Goal: Check status: Check status

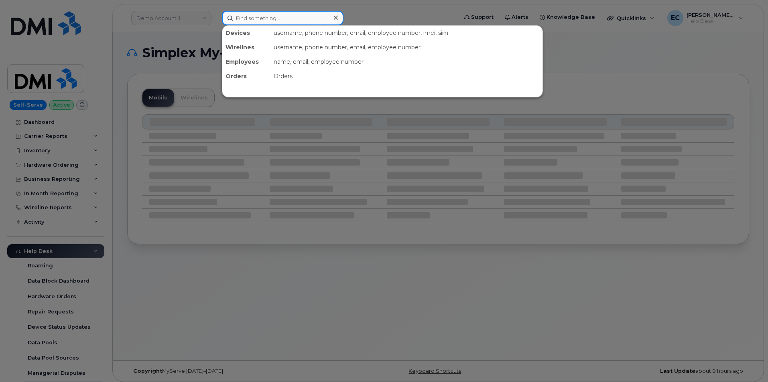
click at [288, 21] on input at bounding box center [283, 18] width 122 height 14
click at [259, 23] on input at bounding box center [283, 18] width 122 height 14
paste input "298341"
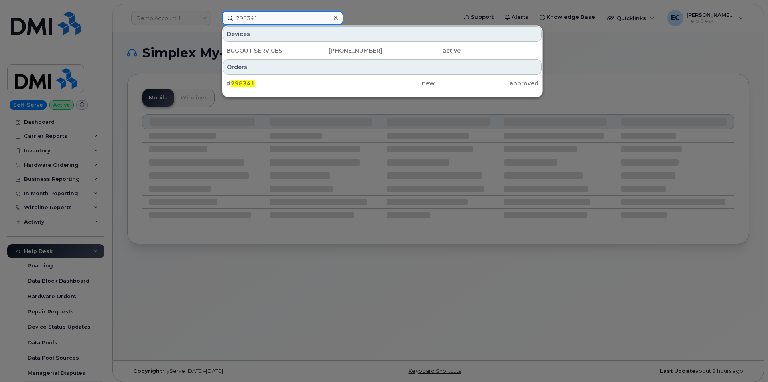
type input "298341"
drag, startPoint x: 302, startPoint y: 86, endPoint x: 515, endPoint y: 93, distance: 213.5
click at [302, 86] on div "# 298341" at bounding box center [278, 83] width 104 height 8
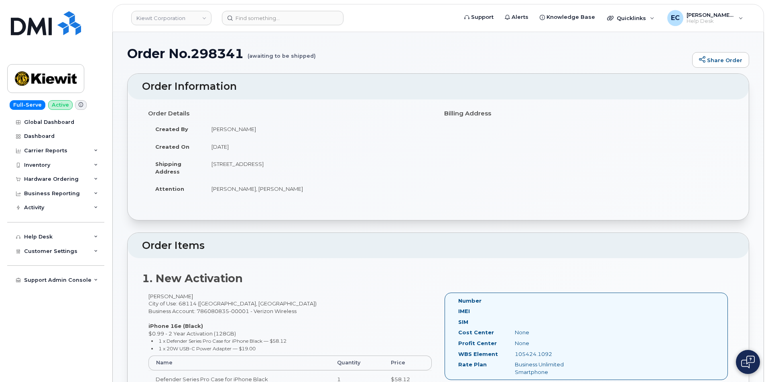
click at [546, 355] on div "105424.1092" at bounding box center [548, 355] width 79 height 8
copy div "105424.1092"
click at [287, 21] on input at bounding box center [283, 18] width 122 height 14
paste input "298405"
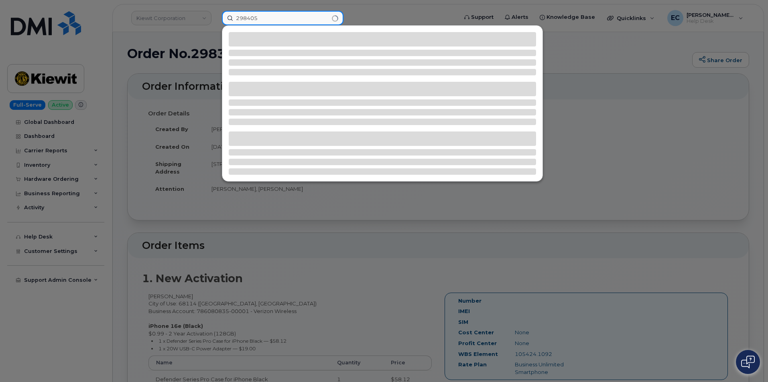
type input "298405"
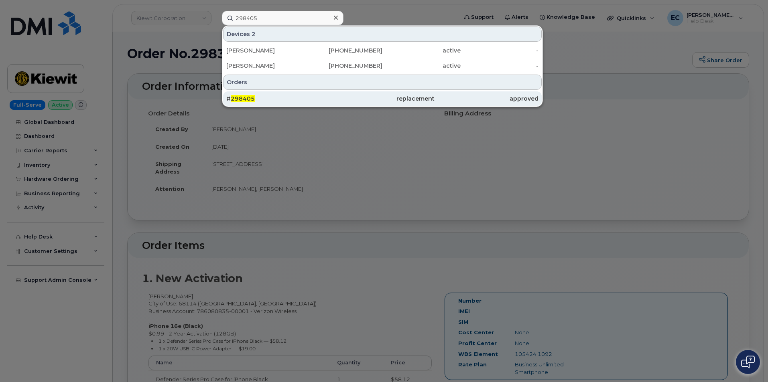
click at [257, 96] on div "# 298405" at bounding box center [278, 99] width 104 height 8
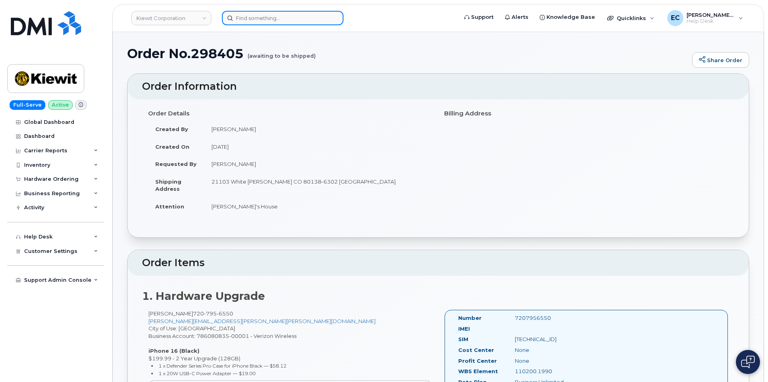
click at [272, 18] on input at bounding box center [283, 18] width 122 height 14
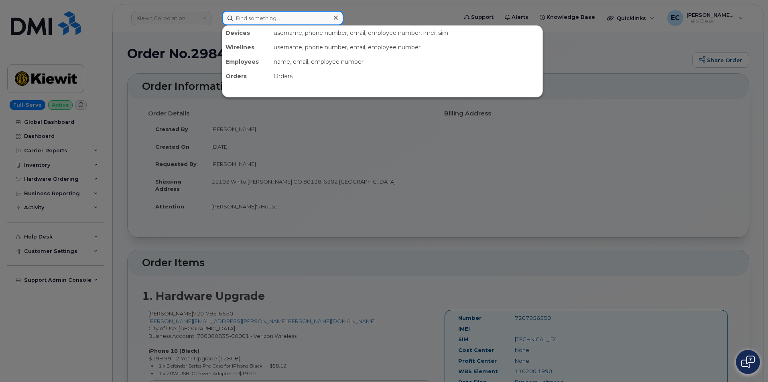
paste input "298405"
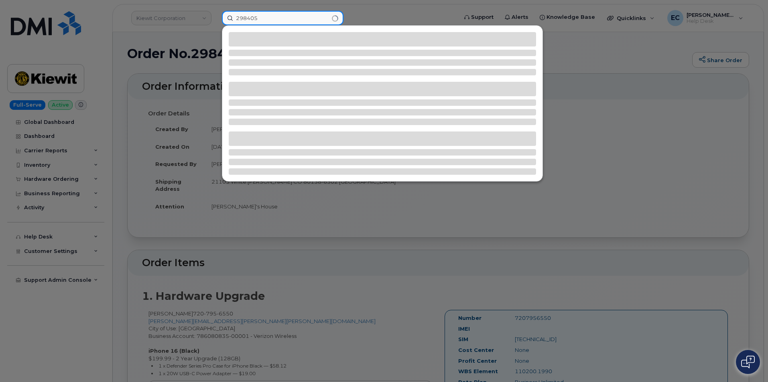
type input "298405"
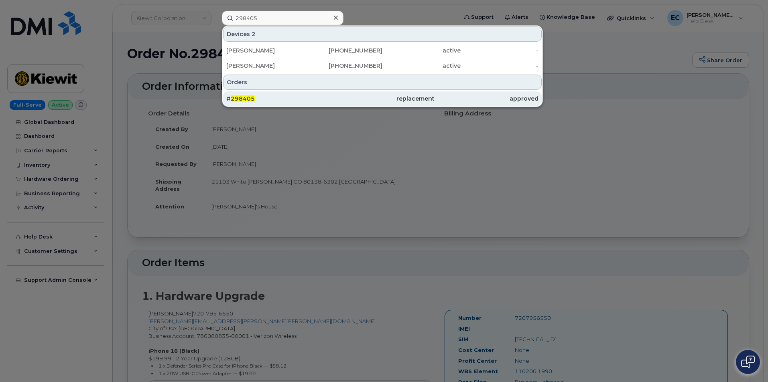
click at [330, 94] on div "# 298405" at bounding box center [382, 98] width 104 height 14
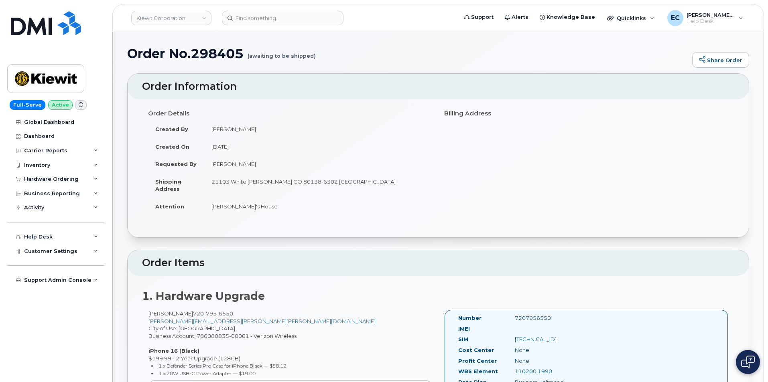
scroll to position [93, 0]
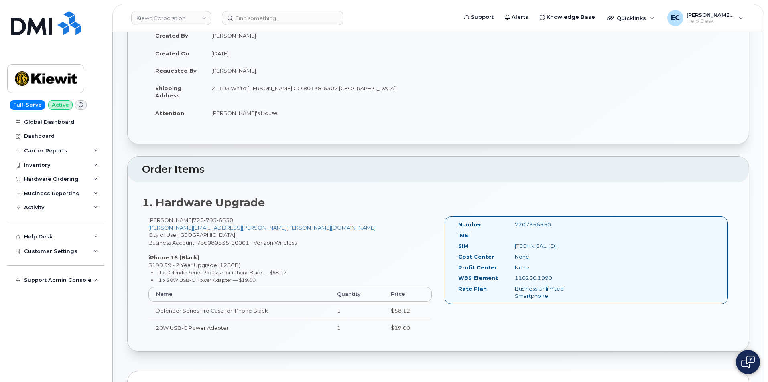
drag, startPoint x: 559, startPoint y: 249, endPoint x: 543, endPoint y: 264, distance: 21.3
click at [559, 249] on div "[TECHNICAL_ID]" at bounding box center [548, 246] width 79 height 8
click at [533, 280] on div "110200.1990" at bounding box center [548, 278] width 79 height 8
copy div "110200.1990"
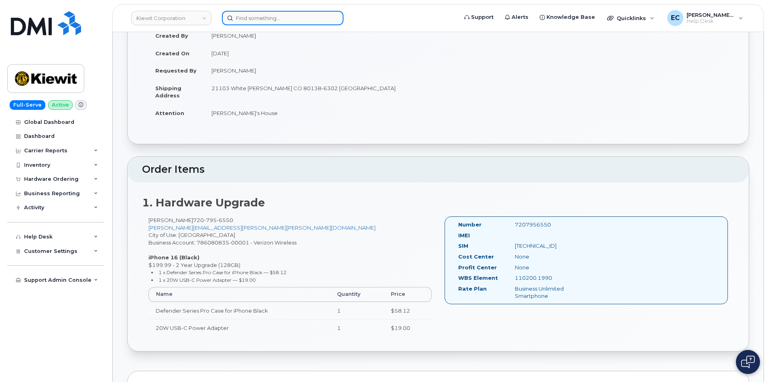
click at [260, 18] on input at bounding box center [283, 18] width 122 height 14
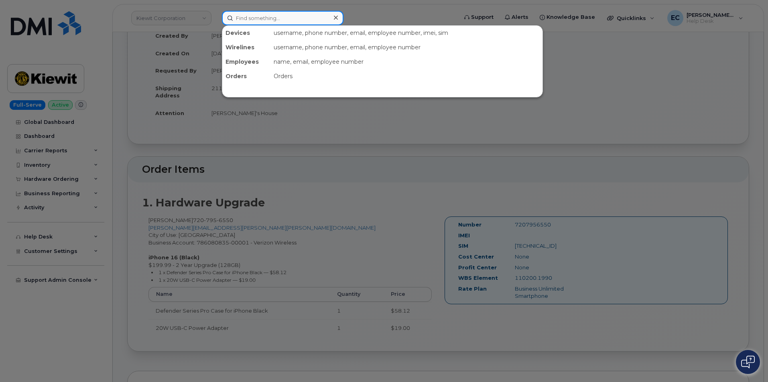
paste input "298457"
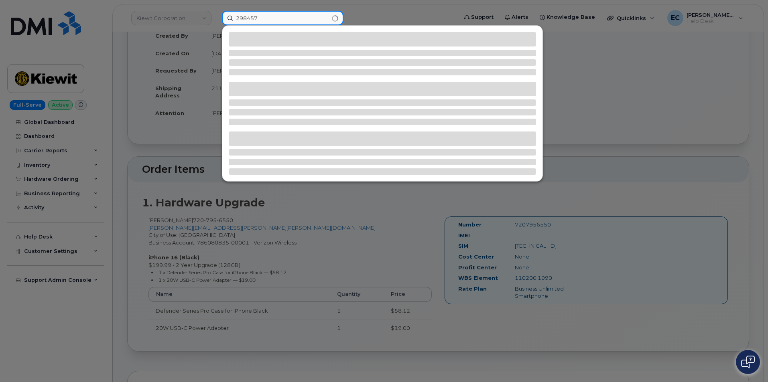
type input "298457"
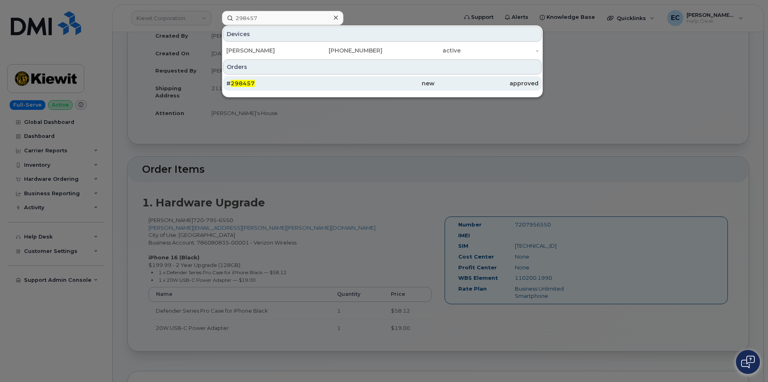
click at [272, 85] on div "# 298457" at bounding box center [278, 83] width 104 height 8
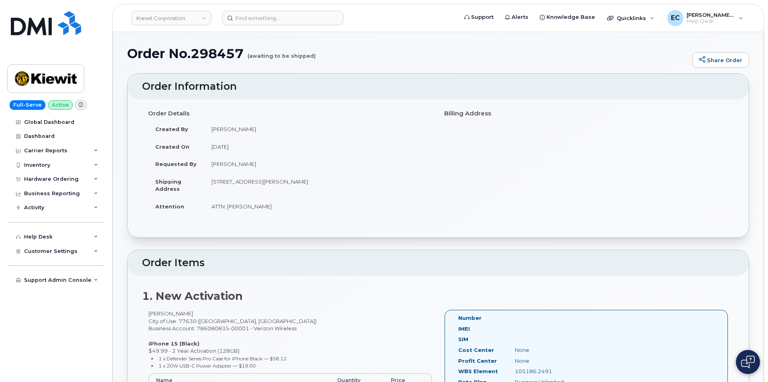
click at [534, 373] on div "105186.2491" at bounding box center [548, 372] width 79 height 8
copy div "105186.2491"
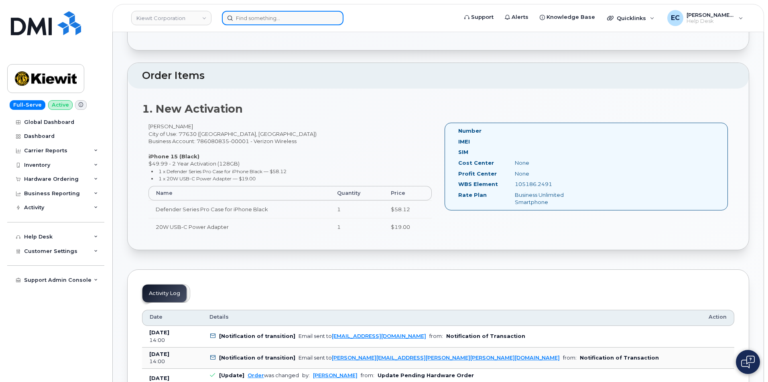
click at [252, 22] on input at bounding box center [283, 18] width 122 height 14
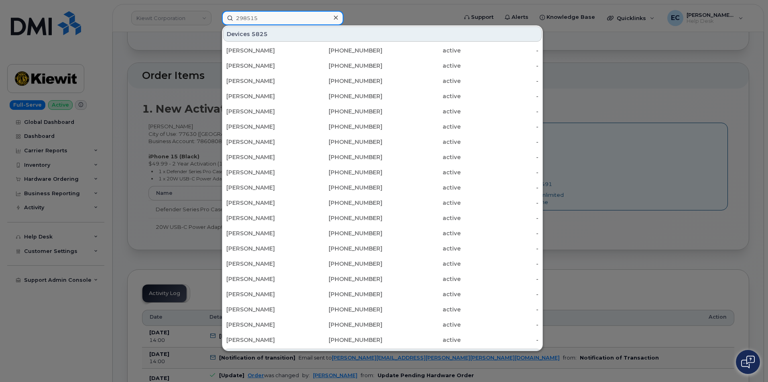
type input "298515"
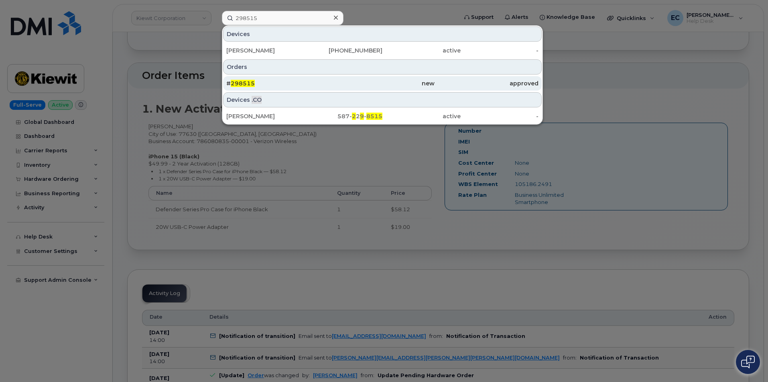
click at [365, 85] on div "new" at bounding box center [382, 83] width 104 height 8
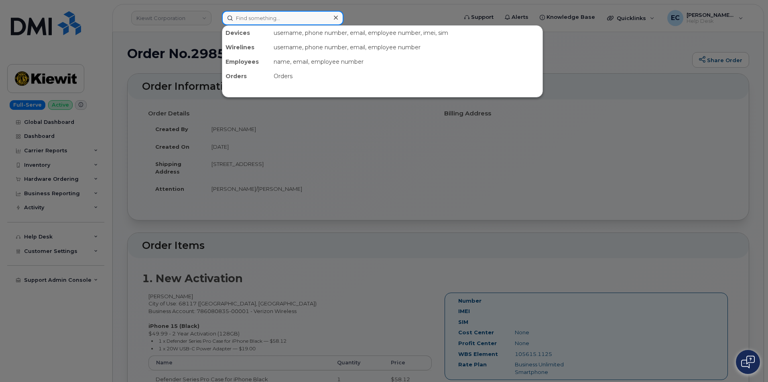
click at [275, 18] on input at bounding box center [283, 18] width 122 height 14
paste input "298455"
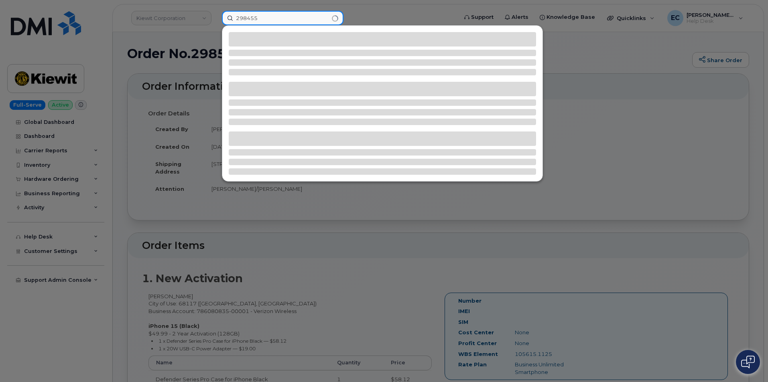
type input "298455"
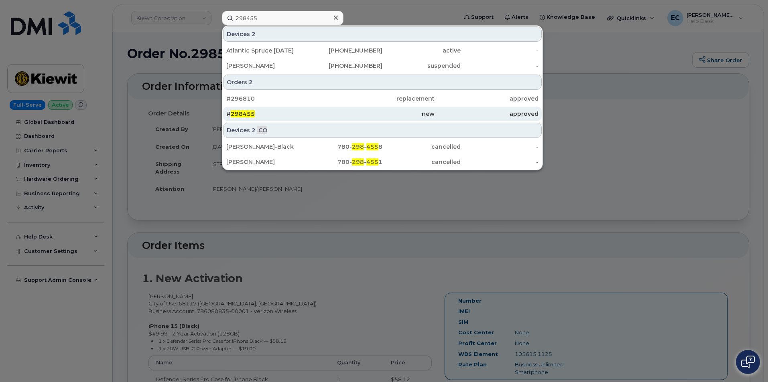
click at [466, 114] on div "approved" at bounding box center [486, 114] width 104 height 8
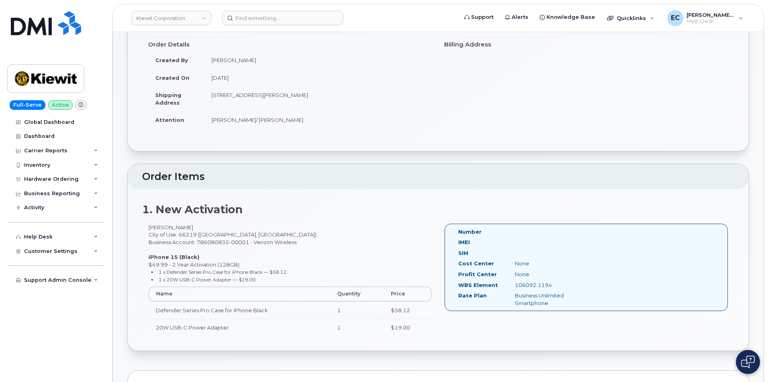
scroll to position [93, 0]
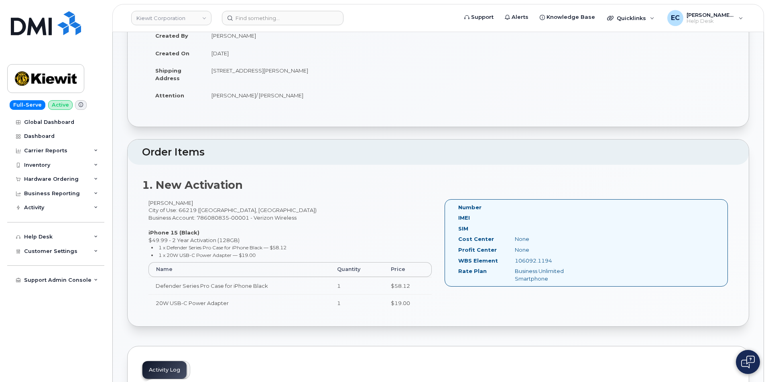
click at [537, 258] on div "106092.1194" at bounding box center [548, 261] width 79 height 8
copy div "106092.1194"
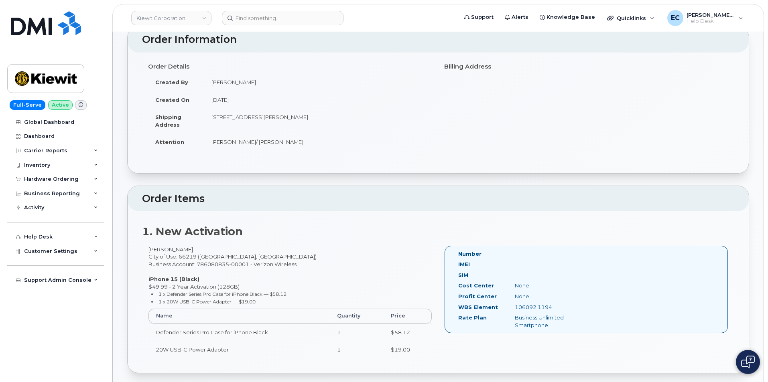
scroll to position [0, 0]
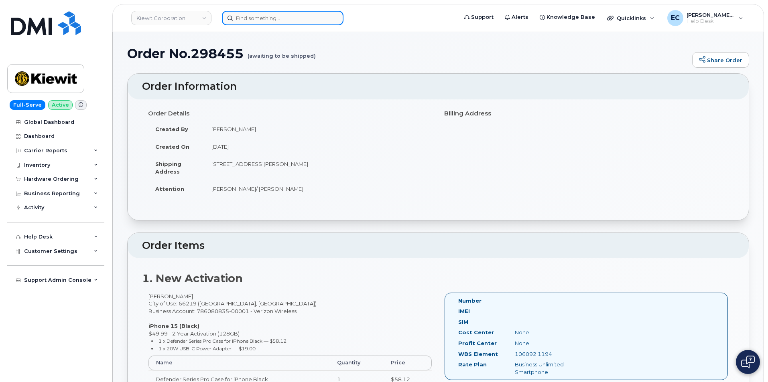
click at [266, 14] on input at bounding box center [283, 18] width 122 height 14
paste input "297753"
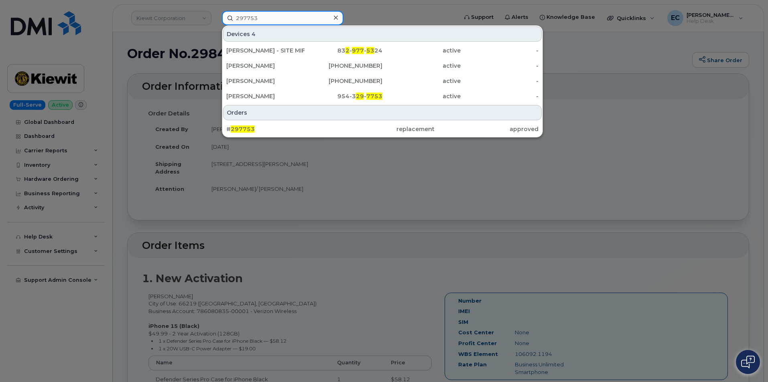
click at [276, 18] on input "297753" at bounding box center [283, 18] width 122 height 14
click at [274, 17] on input "297753" at bounding box center [283, 18] width 122 height 14
click at [273, 17] on input "297753" at bounding box center [283, 18] width 122 height 14
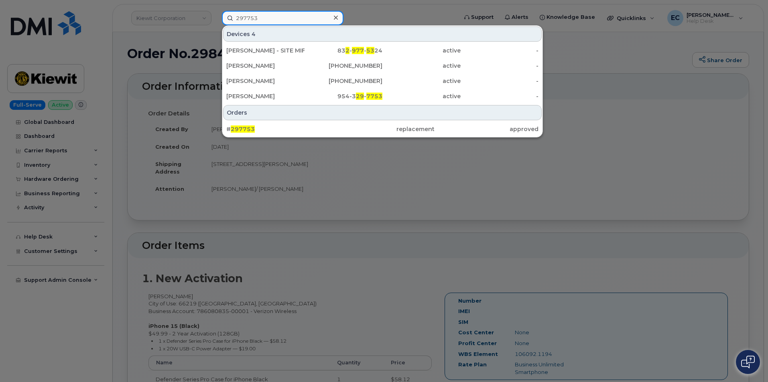
paste input "298600"
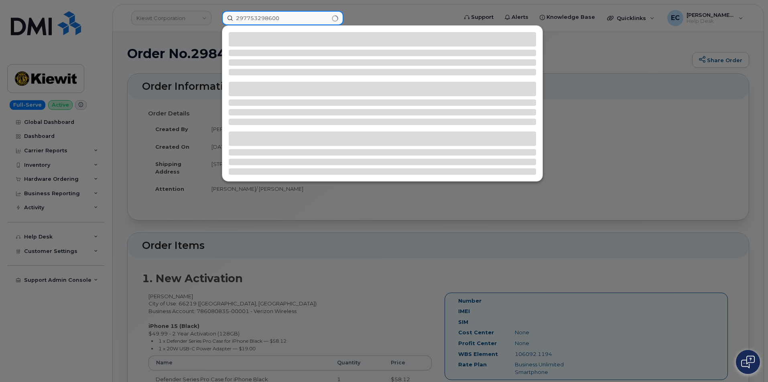
click at [292, 23] on input "297753298600" at bounding box center [283, 18] width 122 height 14
paste input
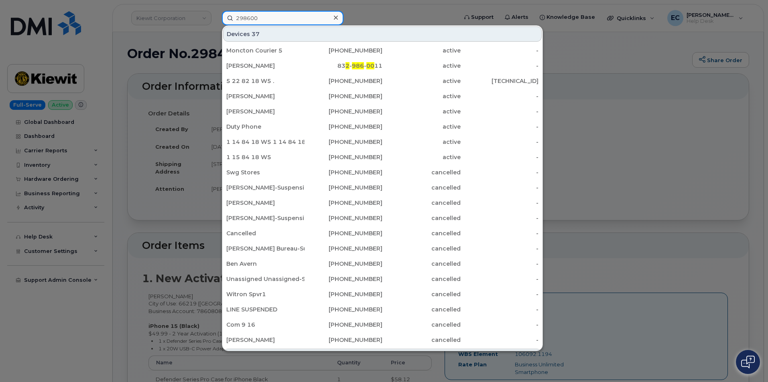
type input "298600"
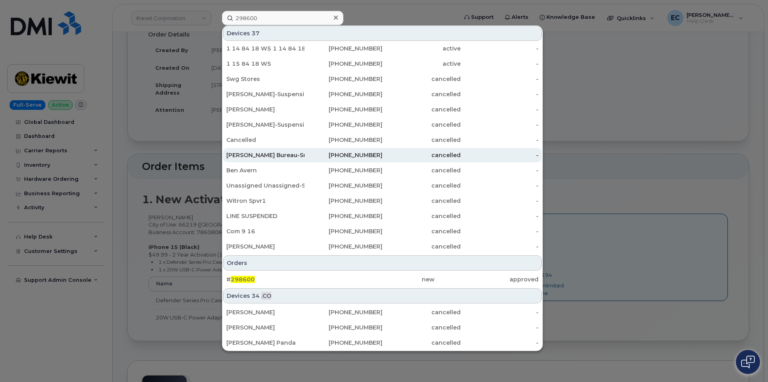
scroll to position [93, 0]
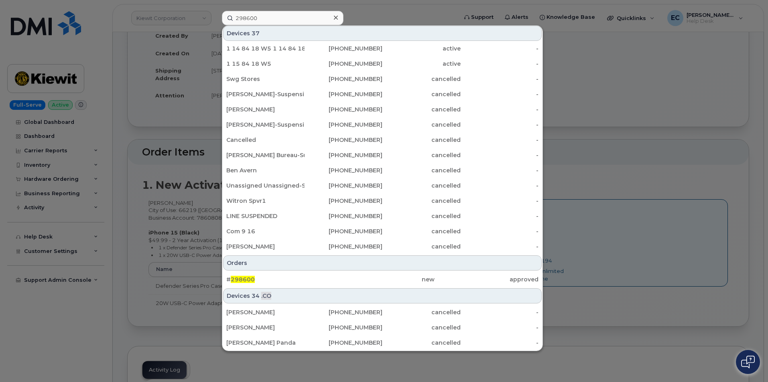
drag, startPoint x: 332, startPoint y: 277, endPoint x: 481, endPoint y: 272, distance: 149.3
click at [332, 277] on div "new" at bounding box center [382, 280] width 104 height 8
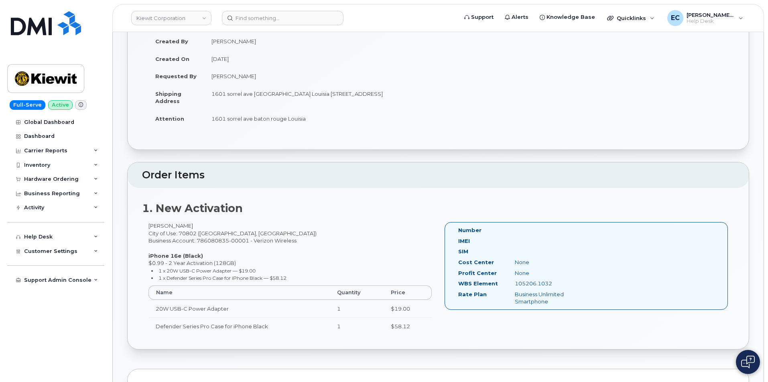
scroll to position [187, 0]
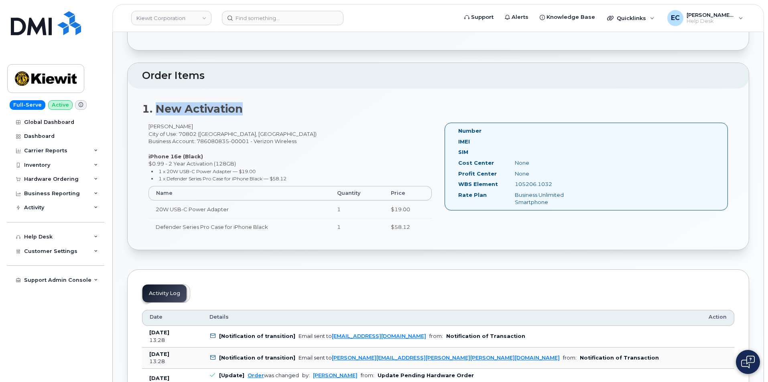
drag, startPoint x: 160, startPoint y: 107, endPoint x: 262, endPoint y: 103, distance: 102.0
click at [262, 103] on h2 "1. New Activation" at bounding box center [438, 109] width 592 height 12
click at [172, 128] on div "[PERSON_NAME] City of Use: 70802 ([GEOGRAPHIC_DATA], [GEOGRAPHIC_DATA]) Busines…" at bounding box center [290, 183] width 296 height 120
click at [547, 182] on div "105206.1032" at bounding box center [548, 184] width 79 height 8
click at [548, 184] on div "105206.1032" at bounding box center [548, 184] width 79 height 8
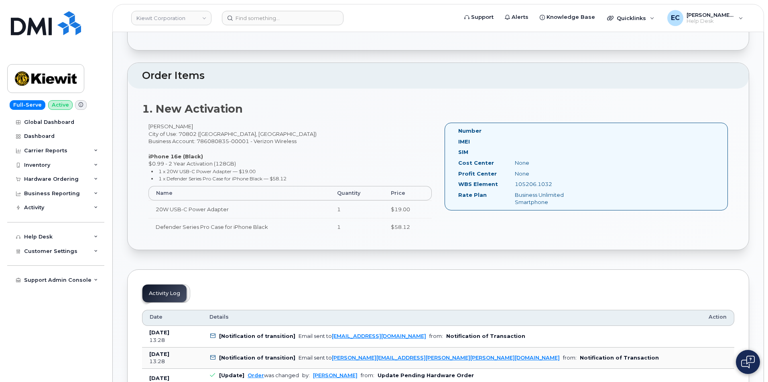
click at [548, 184] on div "105206.1032" at bounding box center [548, 184] width 79 height 8
copy div "105206.1032"
click at [267, 16] on input at bounding box center [283, 18] width 122 height 14
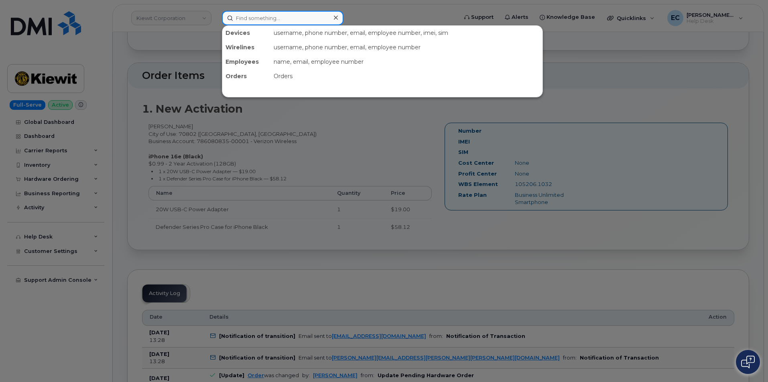
paste input "298322"
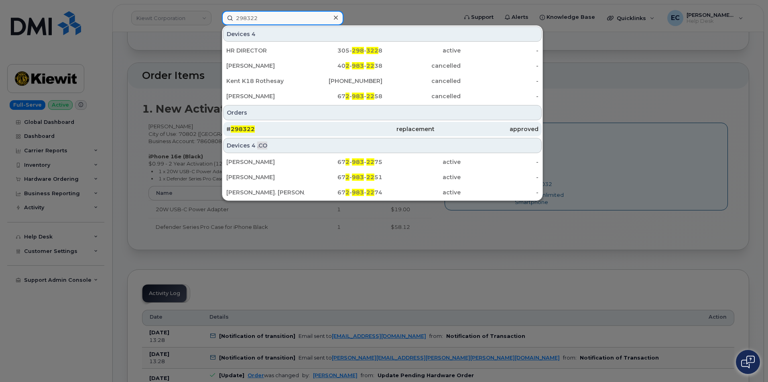
type input "298322"
click at [416, 126] on div "replacement" at bounding box center [382, 129] width 104 height 8
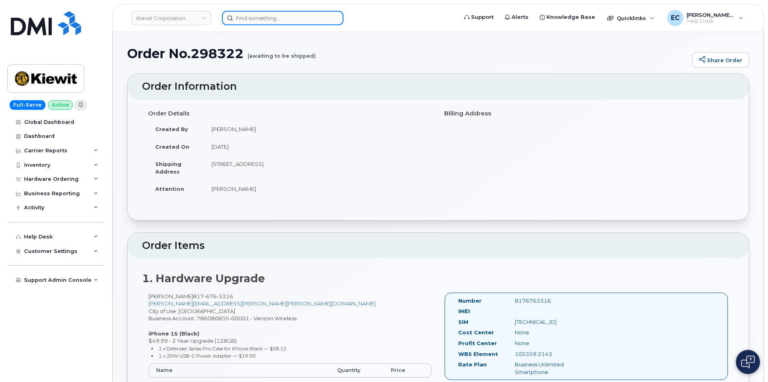
click at [286, 18] on input at bounding box center [283, 18] width 122 height 14
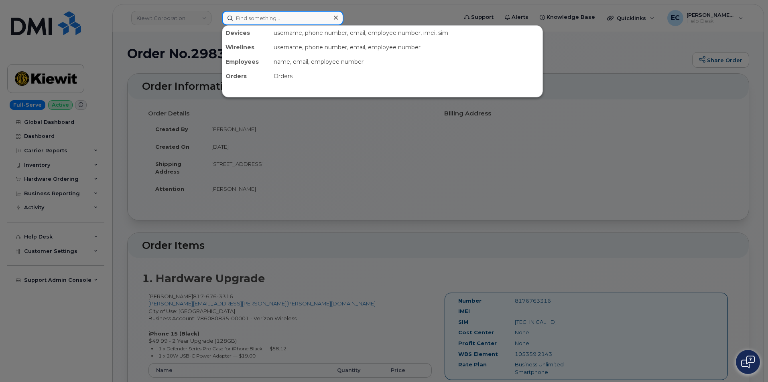
paste input "298311"
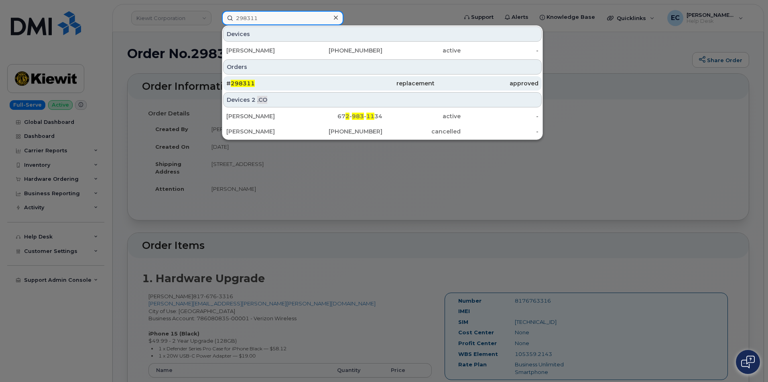
type input "298311"
click at [450, 81] on div "approved" at bounding box center [486, 83] width 104 height 8
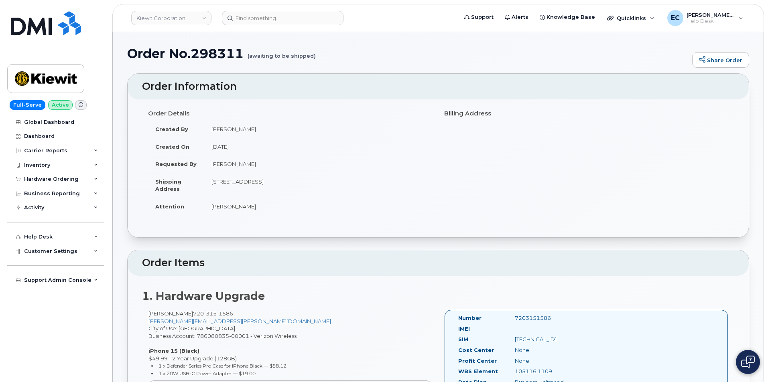
scroll to position [187, 0]
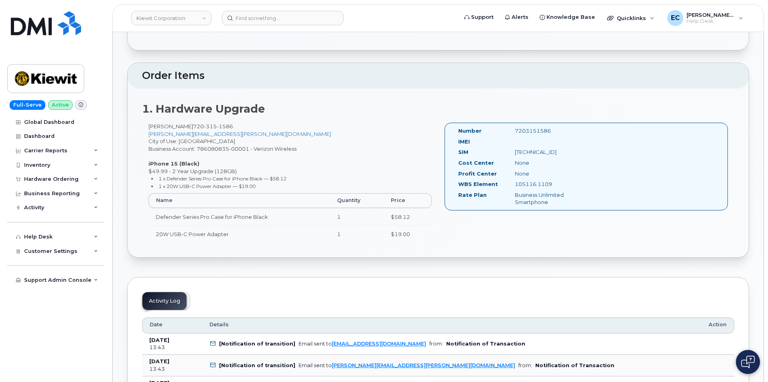
click at [543, 186] on div "105116.1109" at bounding box center [548, 184] width 79 height 8
copy div "105116.1109"
click at [275, 20] on input at bounding box center [283, 18] width 122 height 14
paste input "298477"
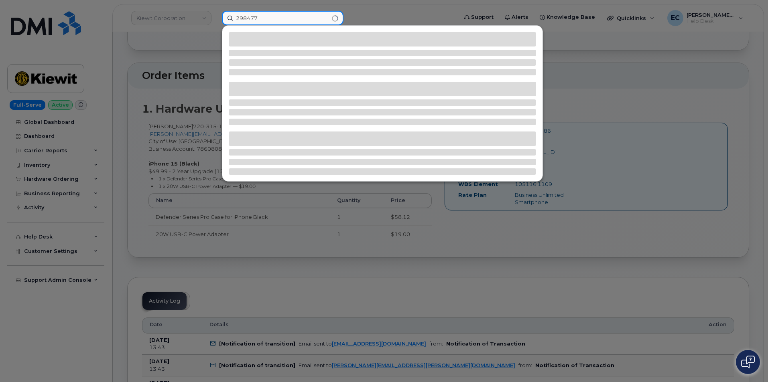
type input "298477"
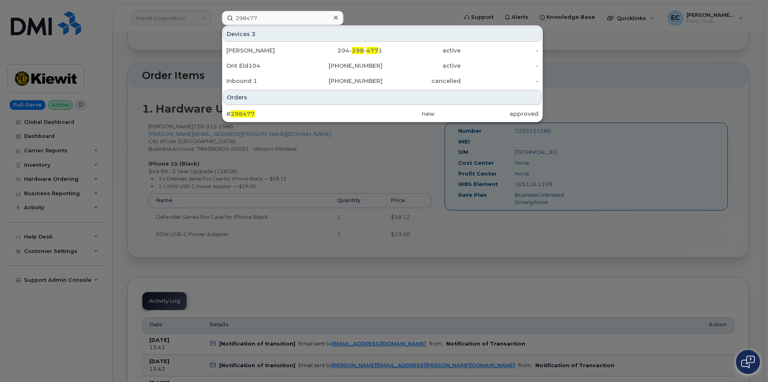
click at [322, 106] on div "# 298477 new approved" at bounding box center [382, 114] width 320 height 16
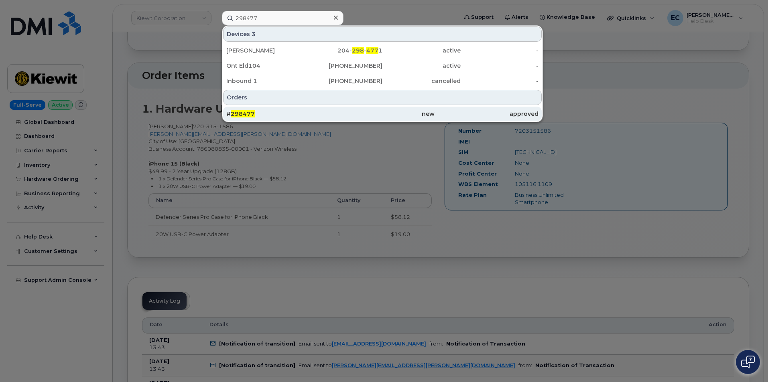
click at [330, 109] on div "# 298477" at bounding box center [382, 114] width 104 height 14
